Goal: Navigation & Orientation: Find specific page/section

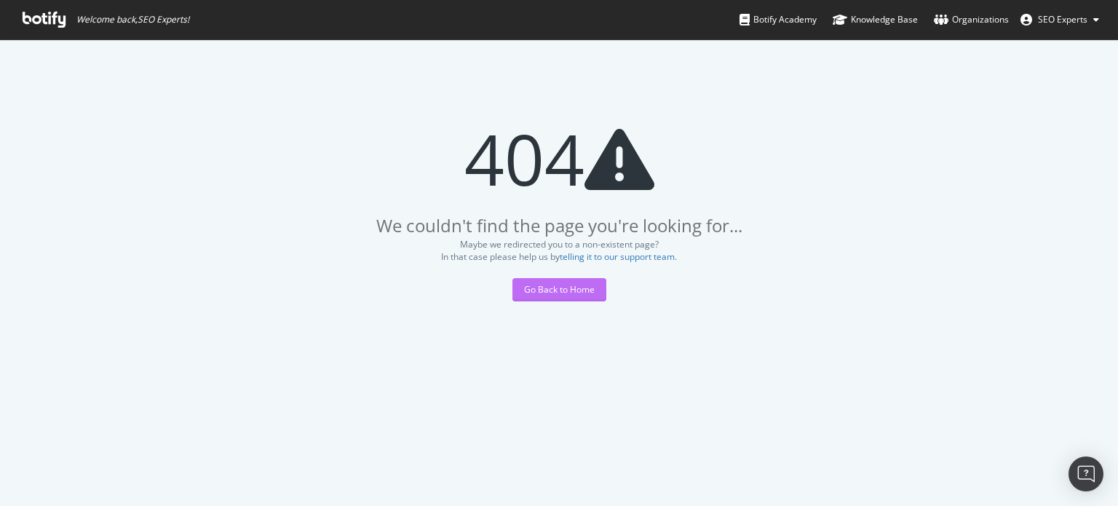
click at [584, 291] on div "Go Back to Home" at bounding box center [559, 289] width 71 height 12
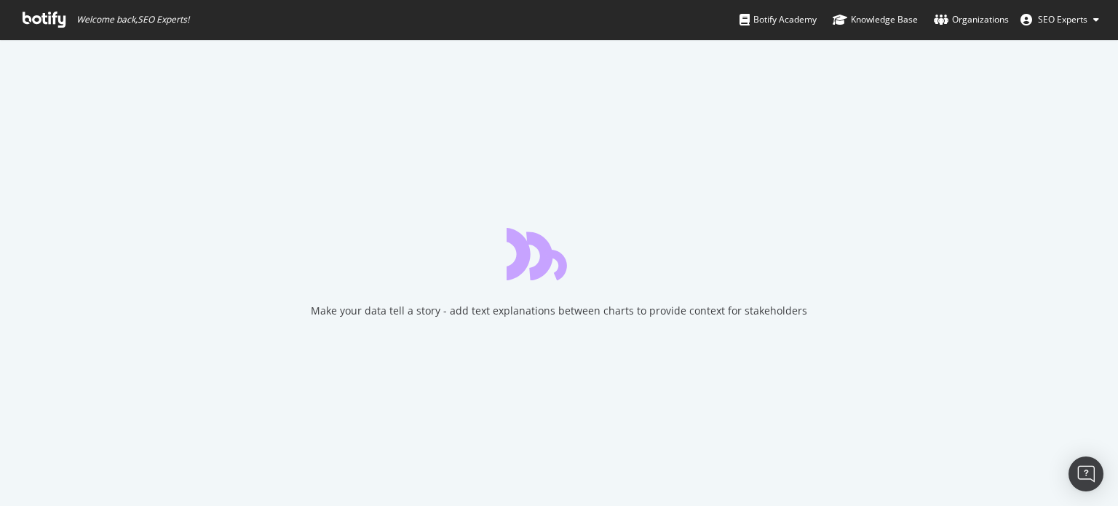
click at [1060, 19] on span "SEO Experts" at bounding box center [1062, 19] width 49 height 12
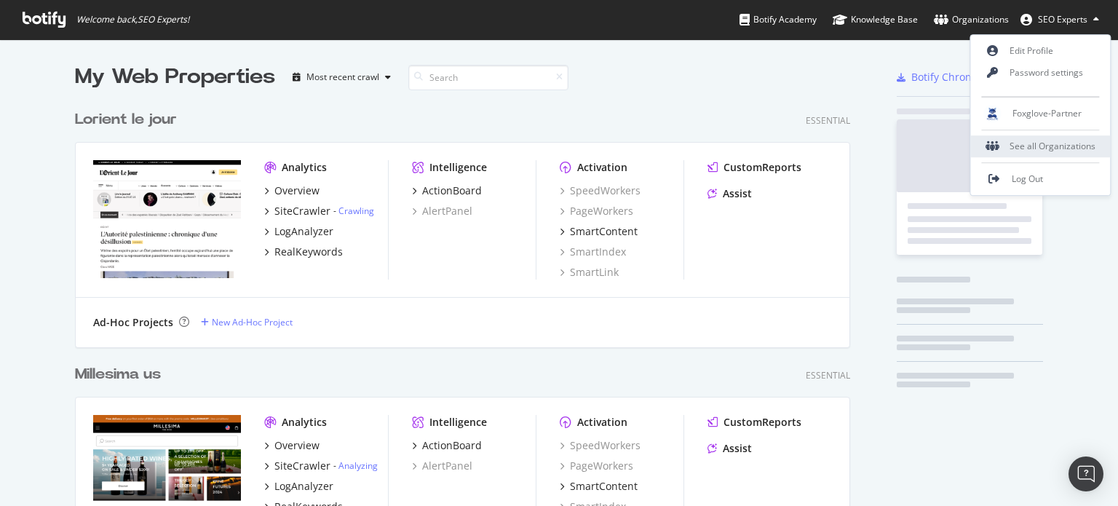
scroll to position [5097, 776]
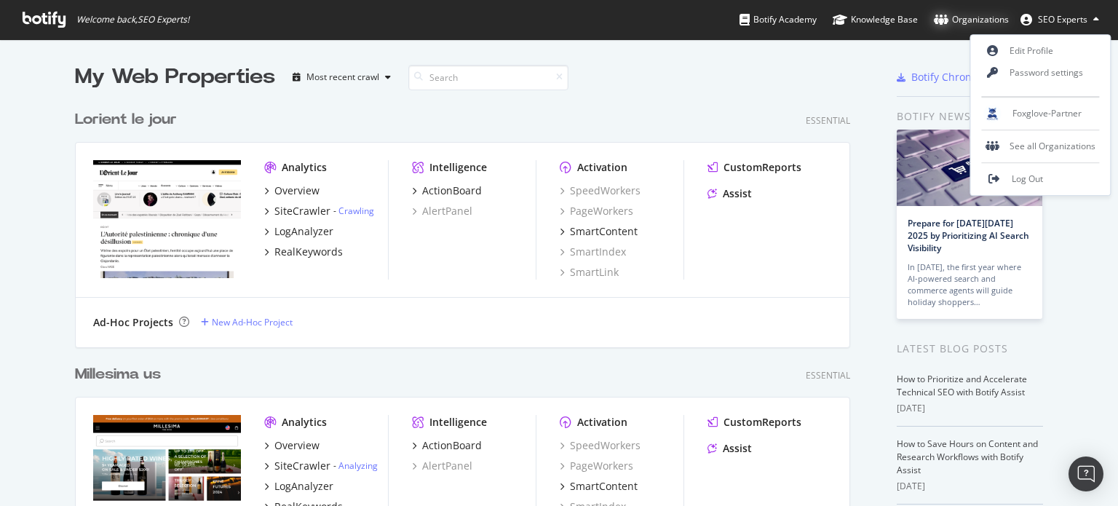
click at [954, 18] on div "Organizations" at bounding box center [971, 19] width 75 height 15
